Goal: Transaction & Acquisition: Purchase product/service

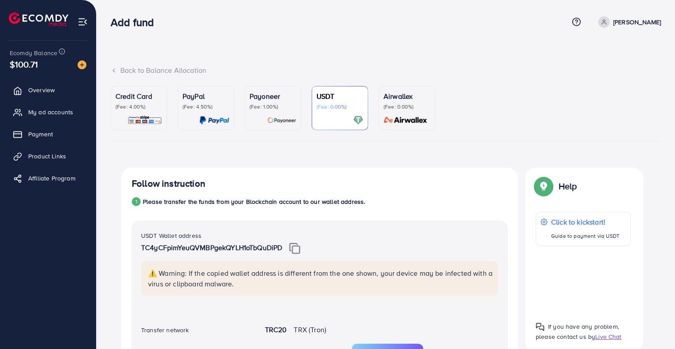
scroll to position [380, 0]
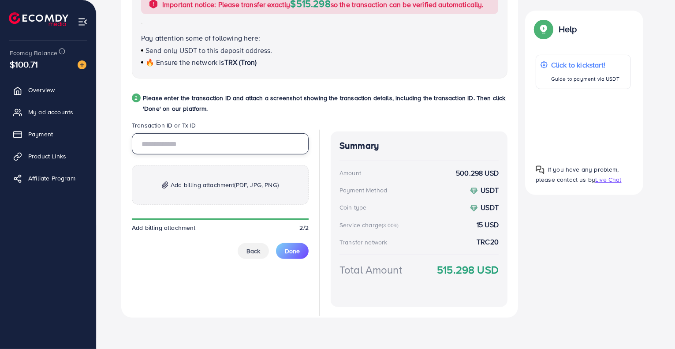
click at [242, 134] on input "text" at bounding box center [220, 143] width 177 height 21
paste input "**********"
type input "**********"
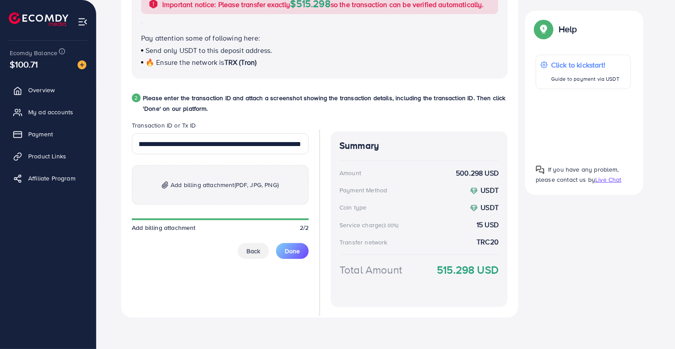
scroll to position [0, 0]
click at [164, 184] on img at bounding box center [165, 184] width 7 height 7
click at [289, 253] on span "Done" at bounding box center [292, 250] width 15 height 9
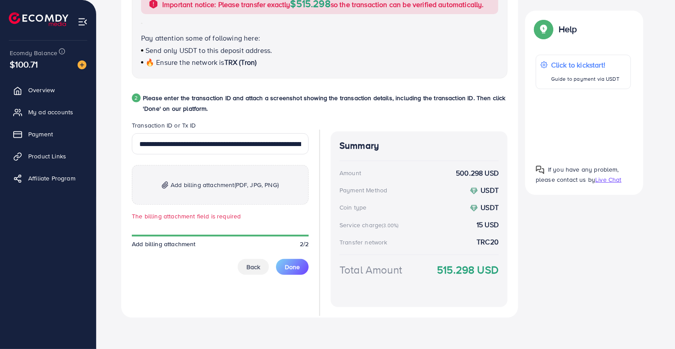
click at [201, 184] on span "Add billing attachment (PDF, JPG, PNG)" at bounding box center [225, 184] width 108 height 11
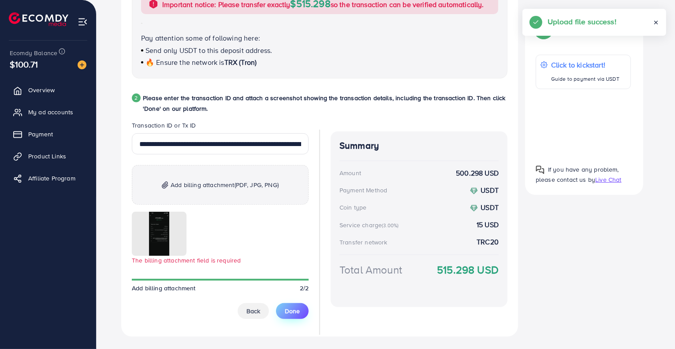
click at [288, 310] on span "Done" at bounding box center [292, 310] width 15 height 9
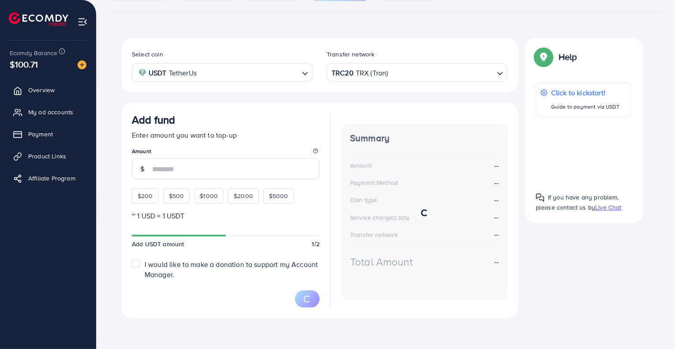
scroll to position [128, 0]
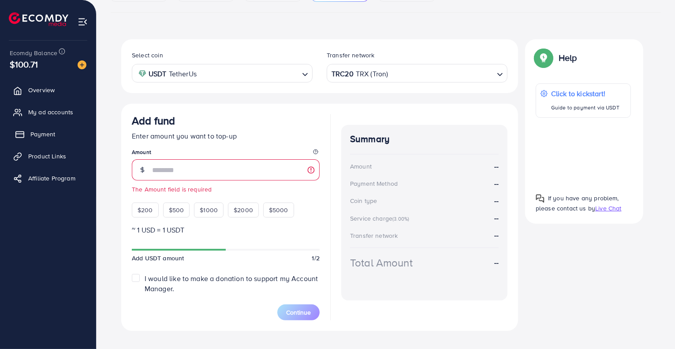
click at [34, 132] on span "Payment" at bounding box center [42, 134] width 25 height 9
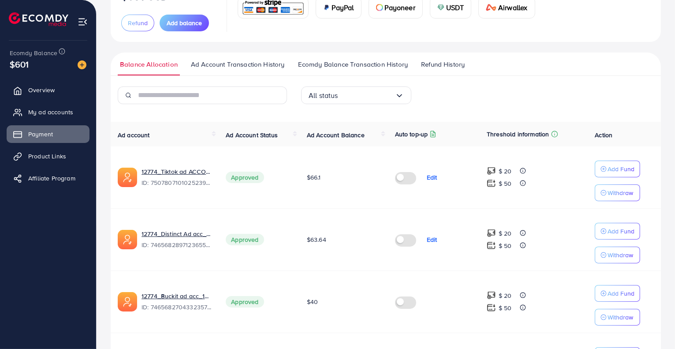
scroll to position [176, 0]
